Goal: Transaction & Acquisition: Download file/media

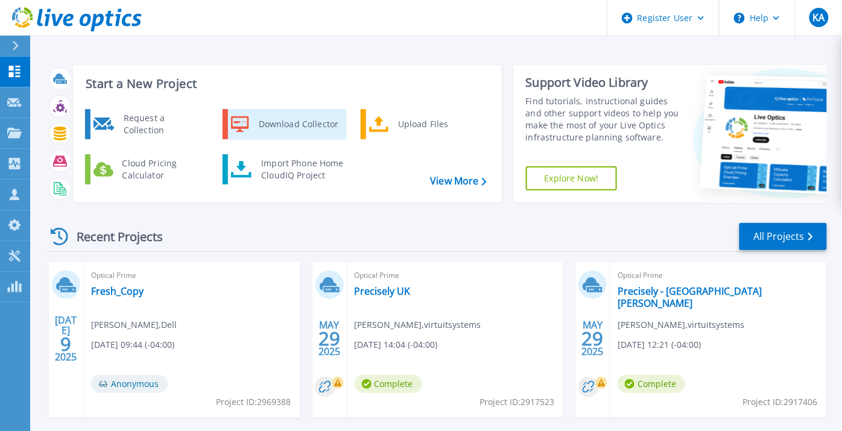
click at [279, 119] on div "Download Collector" at bounding box center [298, 124] width 91 height 24
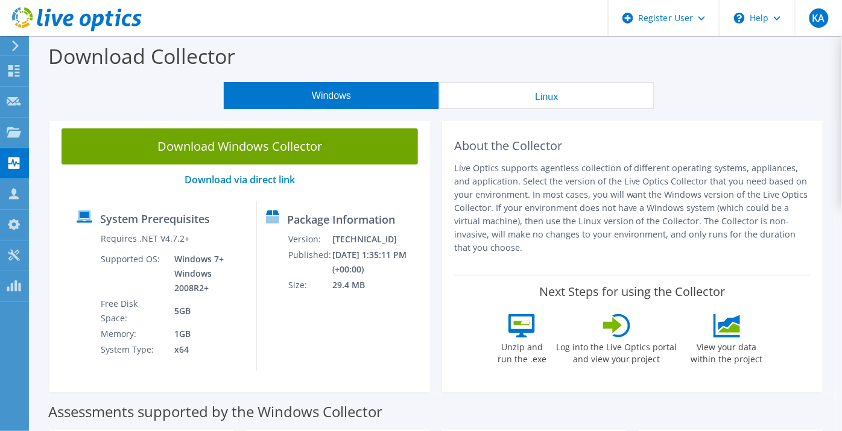
click at [494, 94] on button "Linux" at bounding box center [546, 95] width 215 height 27
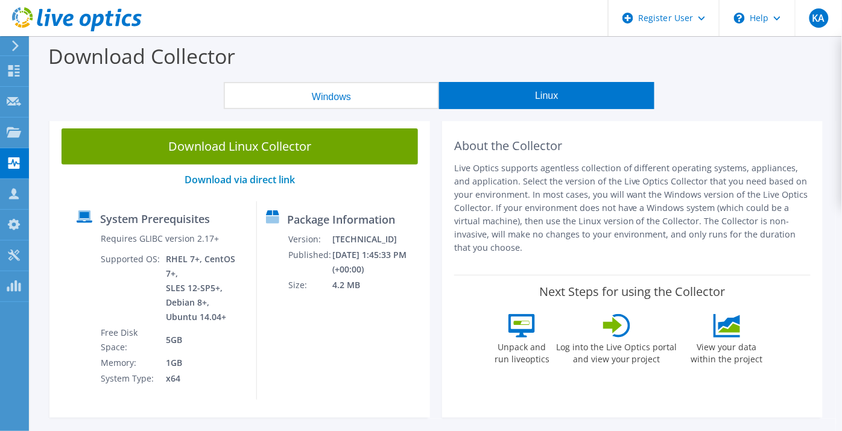
click at [351, 92] on button "Windows" at bounding box center [331, 95] width 215 height 27
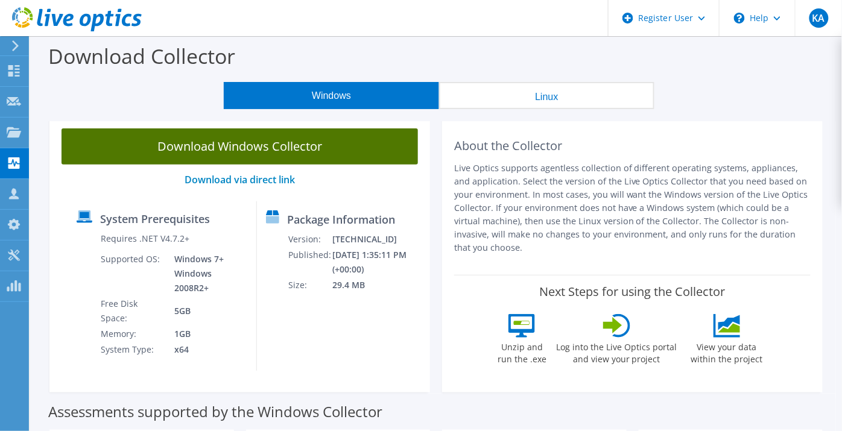
click at [331, 144] on link "Download Windows Collector" at bounding box center [240, 147] width 357 height 36
